Goal: Check status

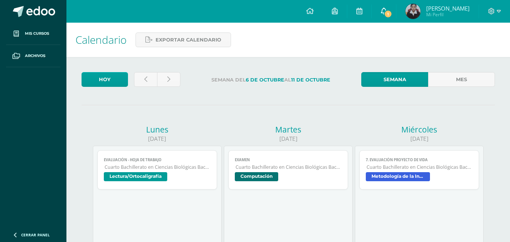
click at [386, 12] on link "1" at bounding box center [383, 11] width 24 height 23
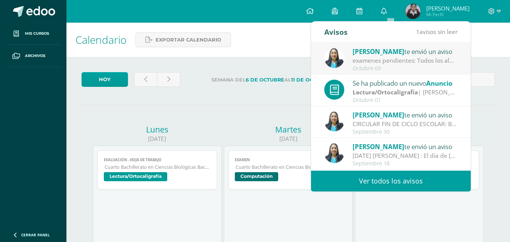
click at [392, 60] on div "examenes pendientes: Todos los alumnos que tienen exámenes pendientes, deben pr…" at bounding box center [404, 60] width 105 height 9
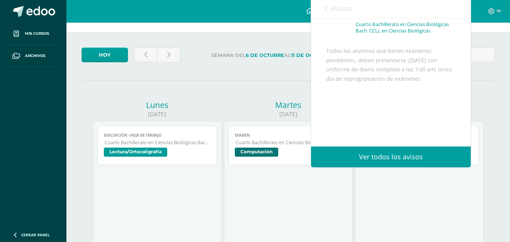
scroll to position [38, 0]
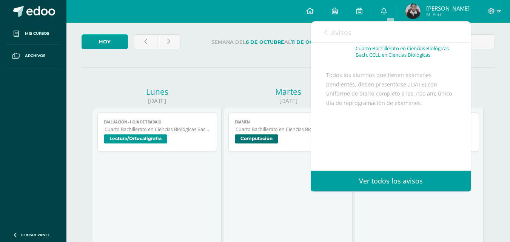
click at [325, 29] on icon at bounding box center [325, 32] width 3 height 6
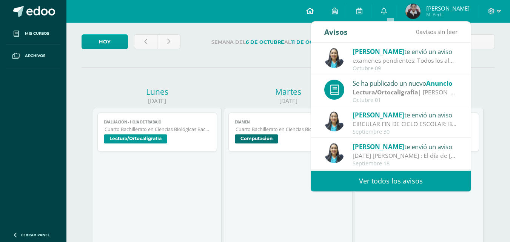
click at [317, 6] on link at bounding box center [310, 11] width 26 height 23
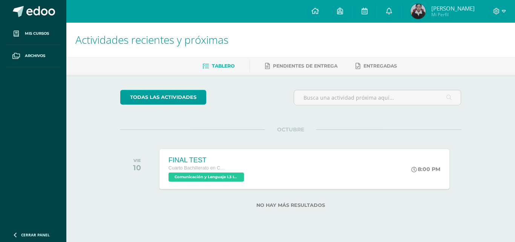
click at [271, 139] on div "OCTUBRE VIE 10 FINAL TEST Cuarto Bachillerato en Ciencias Biológicas [PERSON_NA…" at bounding box center [290, 159] width 341 height 61
click at [269, 162] on div "FINAL TEST Cuarto Bachillerato en Ciencias Biológicas [PERSON_NAME]. CCLL en Ci…" at bounding box center [304, 169] width 293 height 40
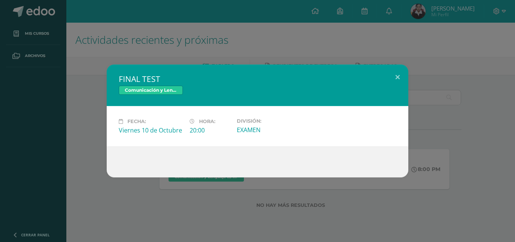
click at [438, 143] on div "FINAL TEST Comunicación y Lenguaje L3 Inglés Fecha: [DATE] Hora: 20:00 División:" at bounding box center [257, 120] width 509 height 113
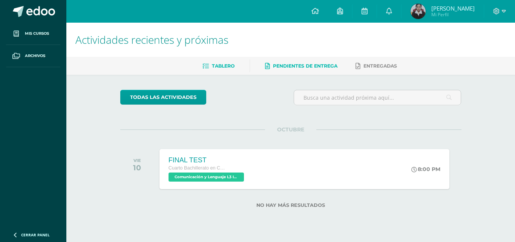
click at [307, 69] on link "Pendientes de entrega" at bounding box center [301, 66] width 72 height 12
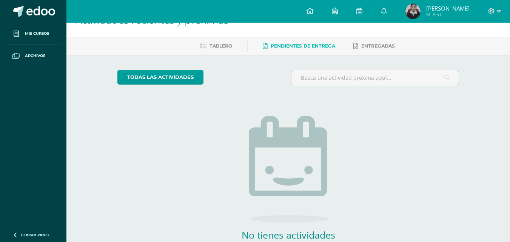
scroll to position [38, 0]
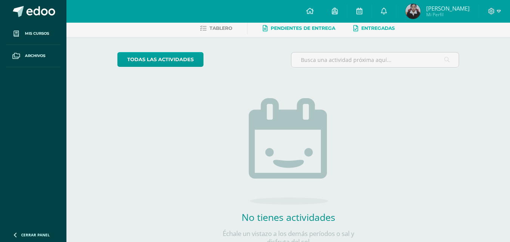
click at [364, 32] on link "Entregadas" at bounding box center [373, 28] width 41 height 12
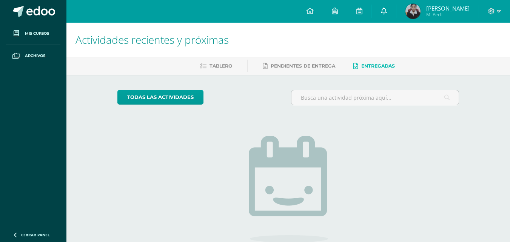
click at [387, 12] on icon at bounding box center [384, 11] width 6 height 7
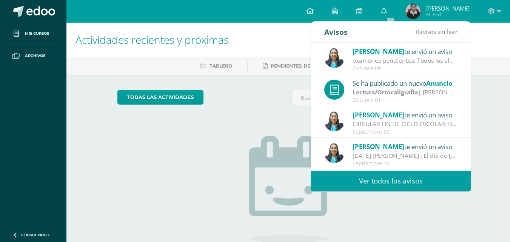
scroll to position [75, 0]
